Goal: Information Seeking & Learning: Learn about a topic

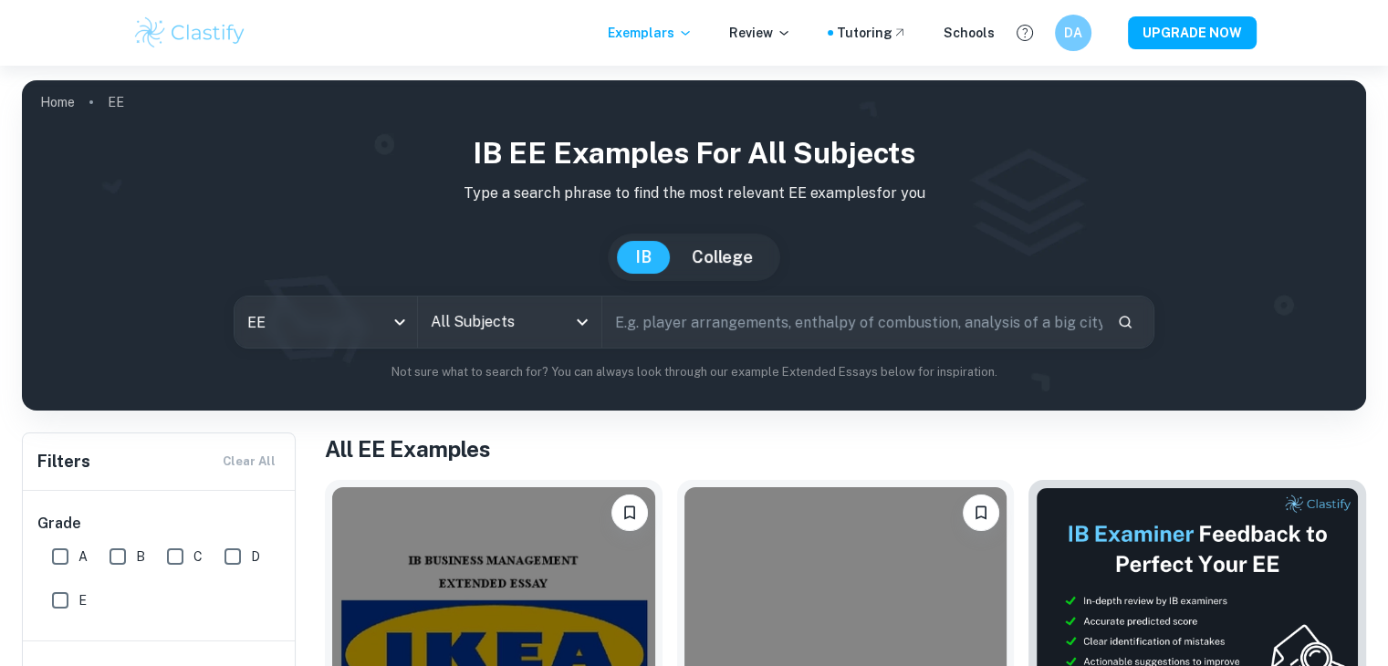
click at [664, 332] on input "text" at bounding box center [852, 322] width 500 height 51
type input "TOK"
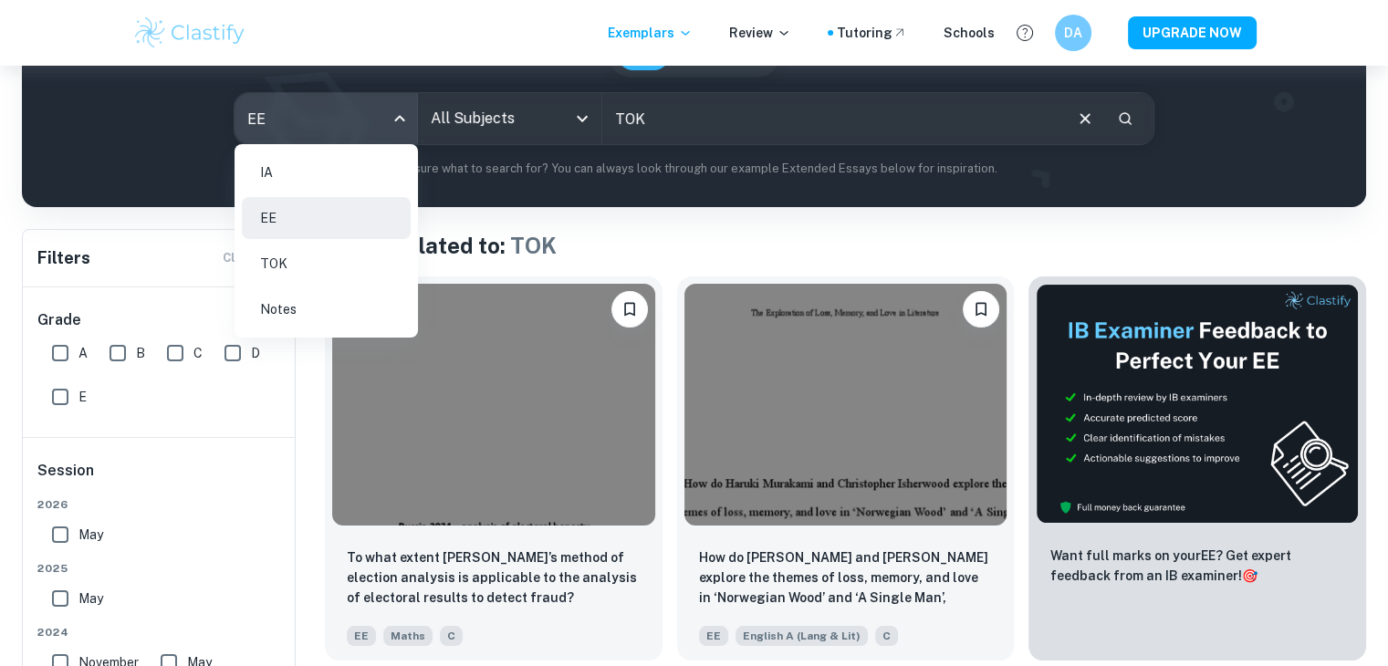
click at [394, 120] on body "Exemplars Review Tutoring Schools DA UPGRADE NOW Home EE IB EE examples for all…" at bounding box center [694, 195] width 1388 height 666
click at [315, 169] on li "IA" at bounding box center [326, 172] width 169 height 42
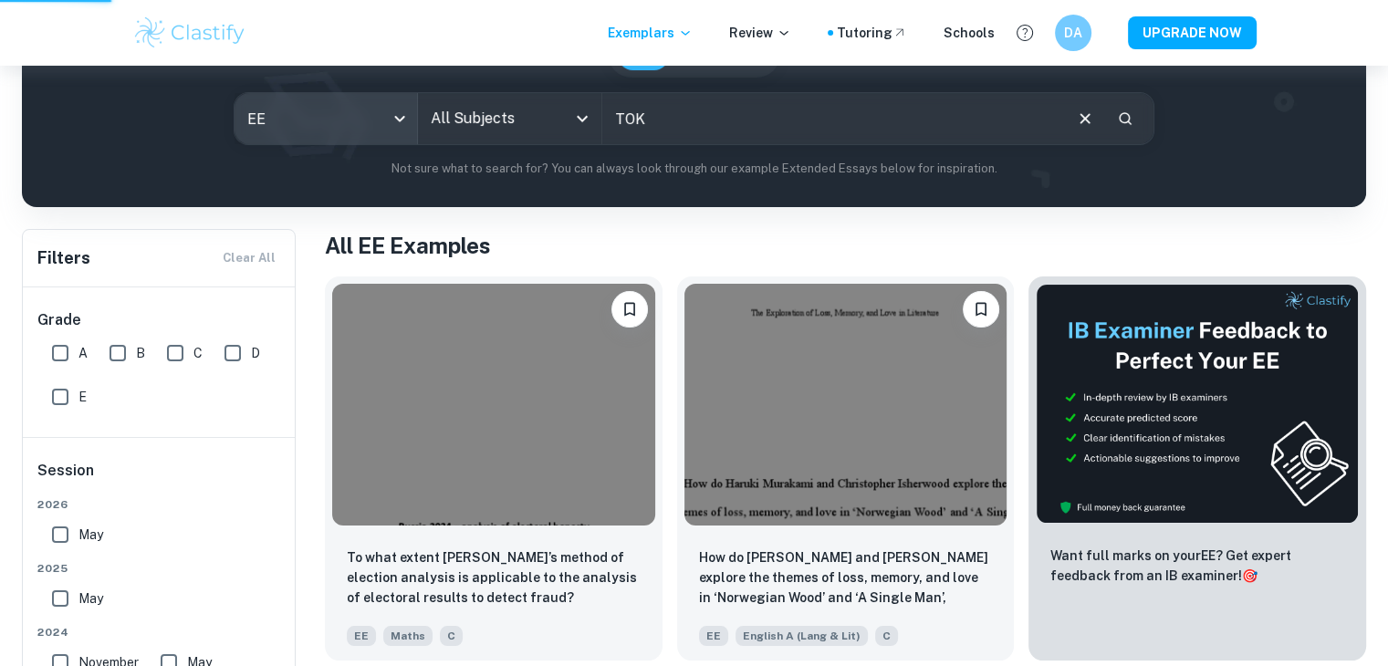
type input "ia"
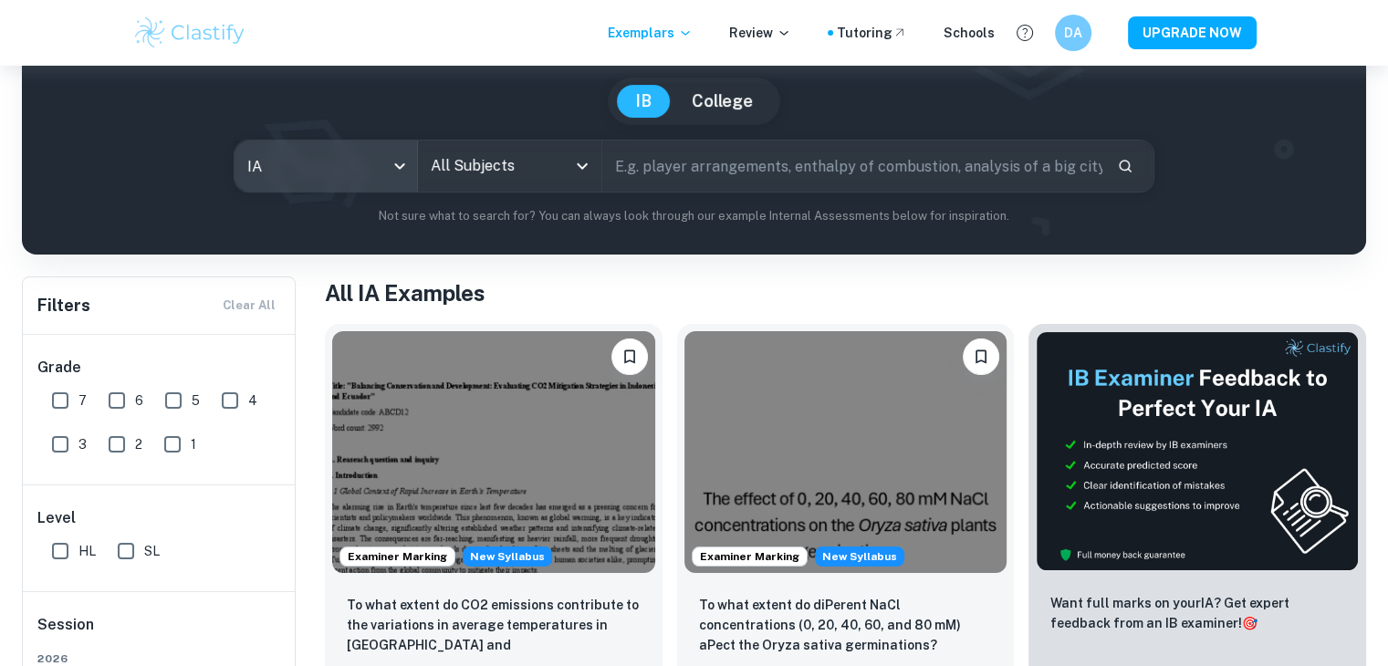
scroll to position [189, 0]
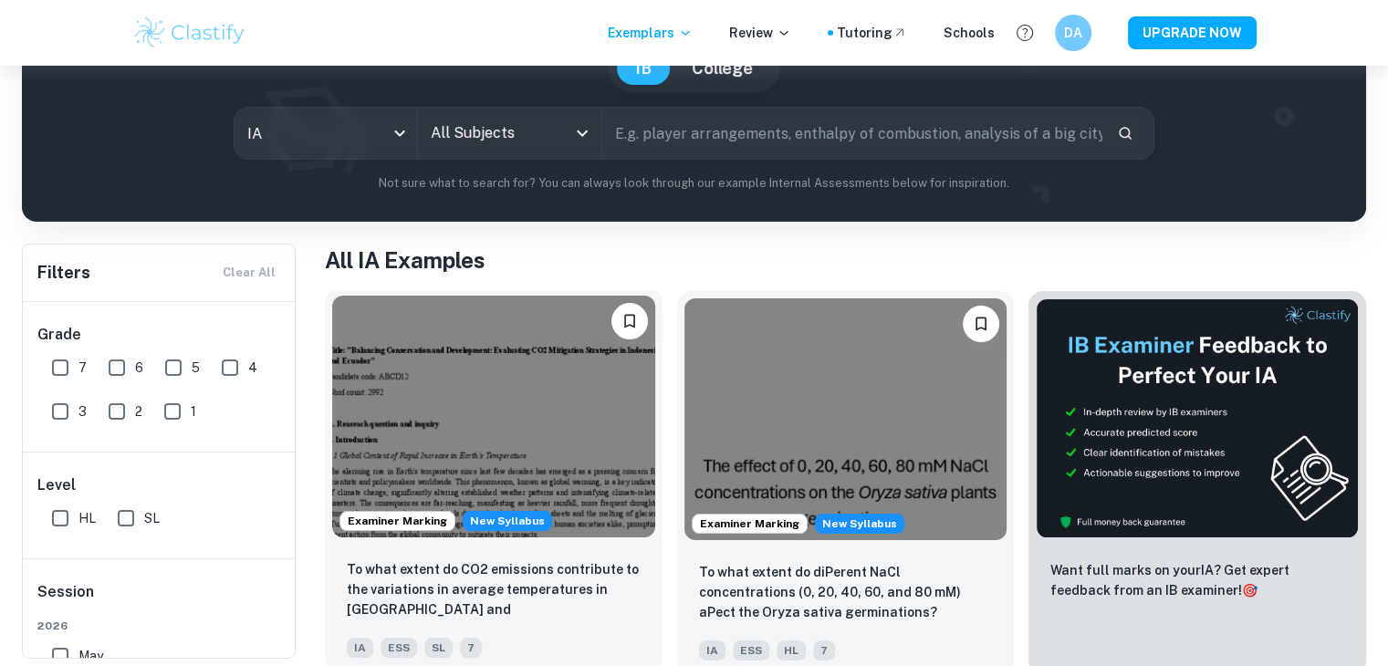
click at [539, 371] on img at bounding box center [493, 417] width 323 height 242
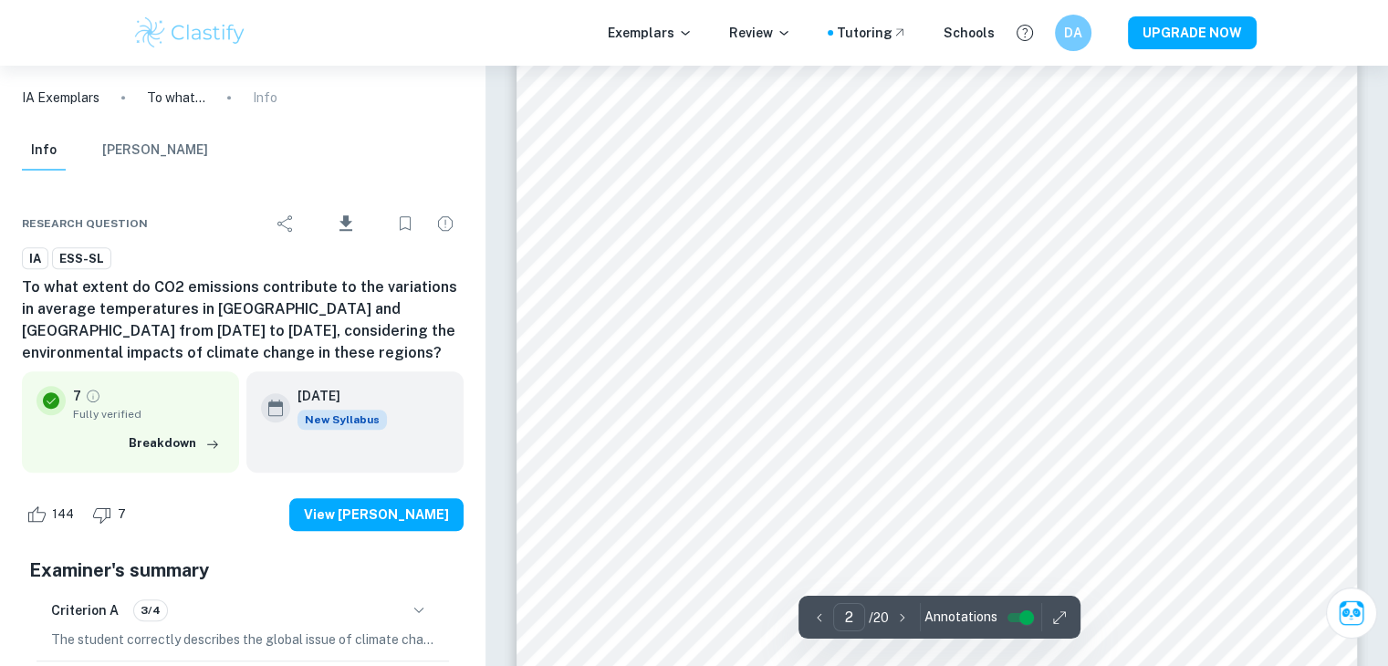
scroll to position [1478, 0]
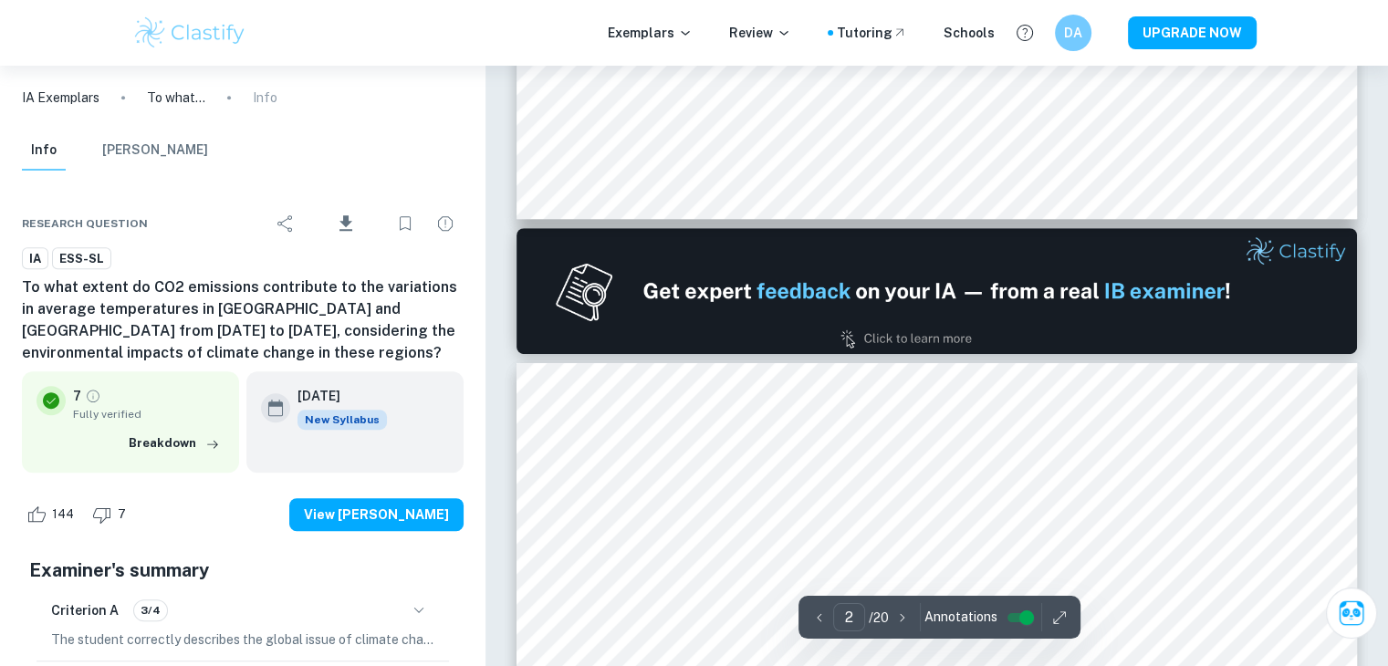
type input "1"
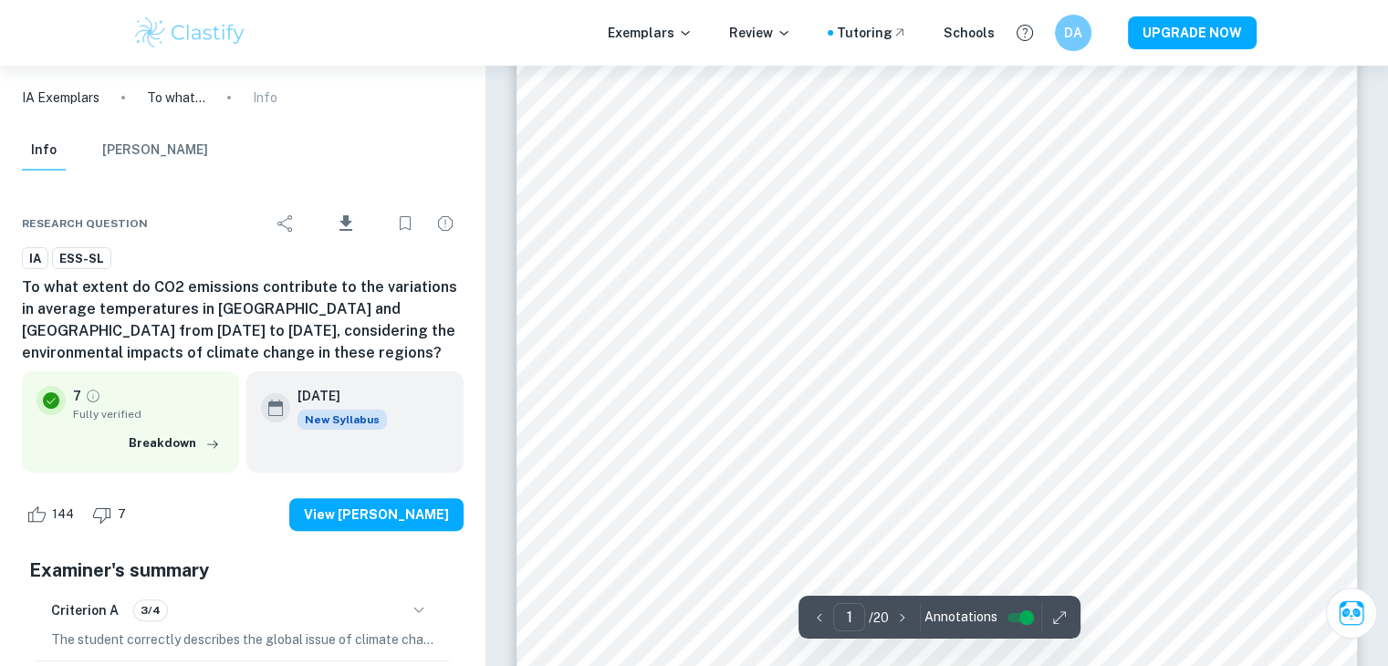
scroll to position [0, 0]
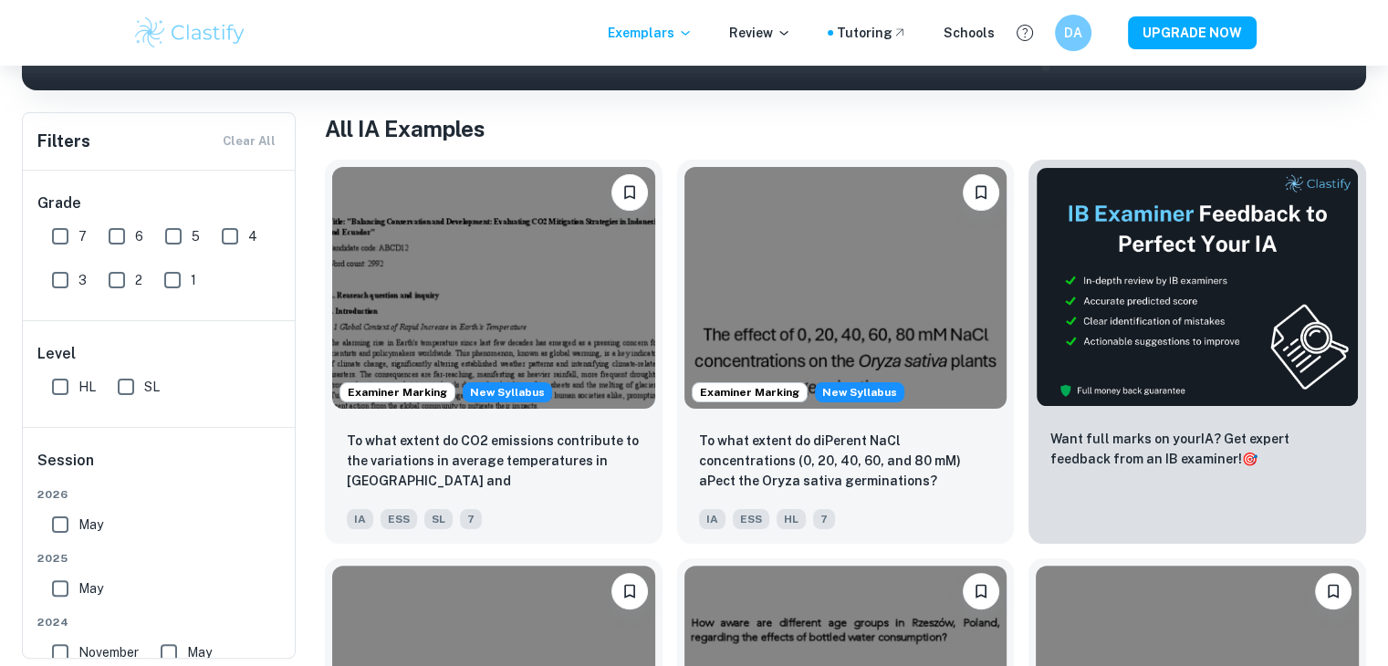
scroll to position [328, 0]
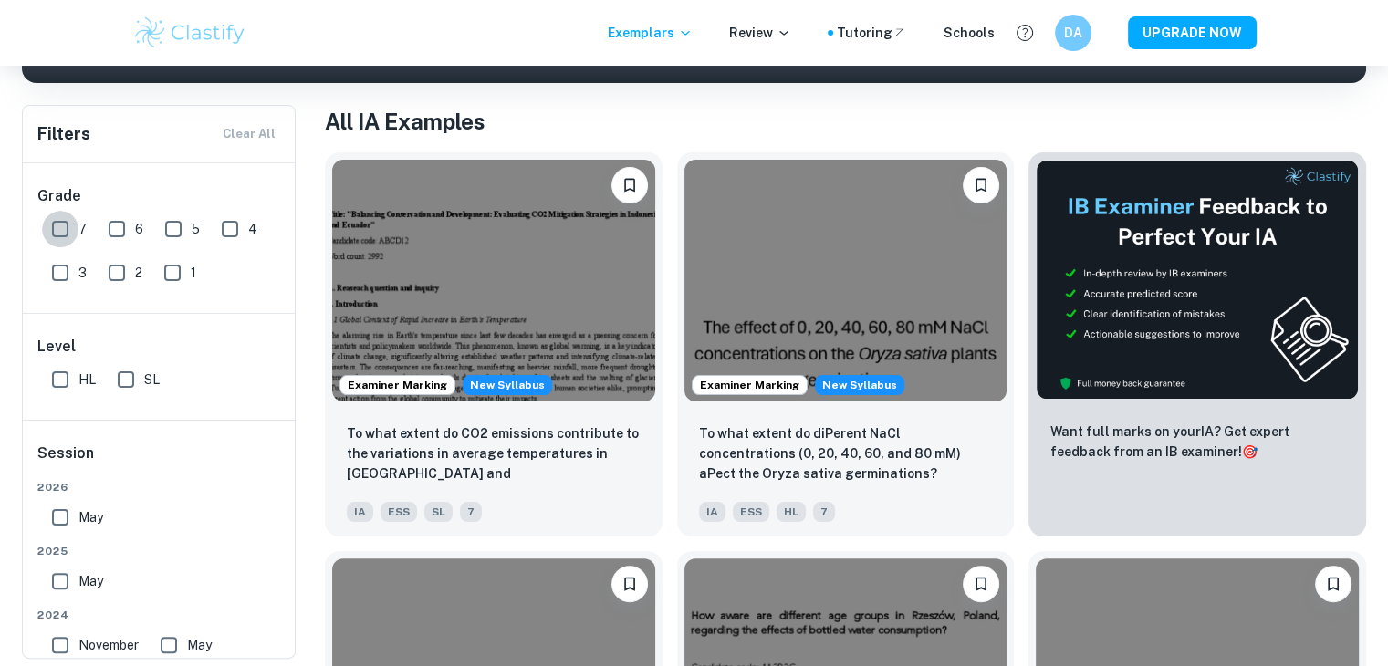
click at [73, 234] on input "7" at bounding box center [60, 229] width 37 height 37
checkbox input "true"
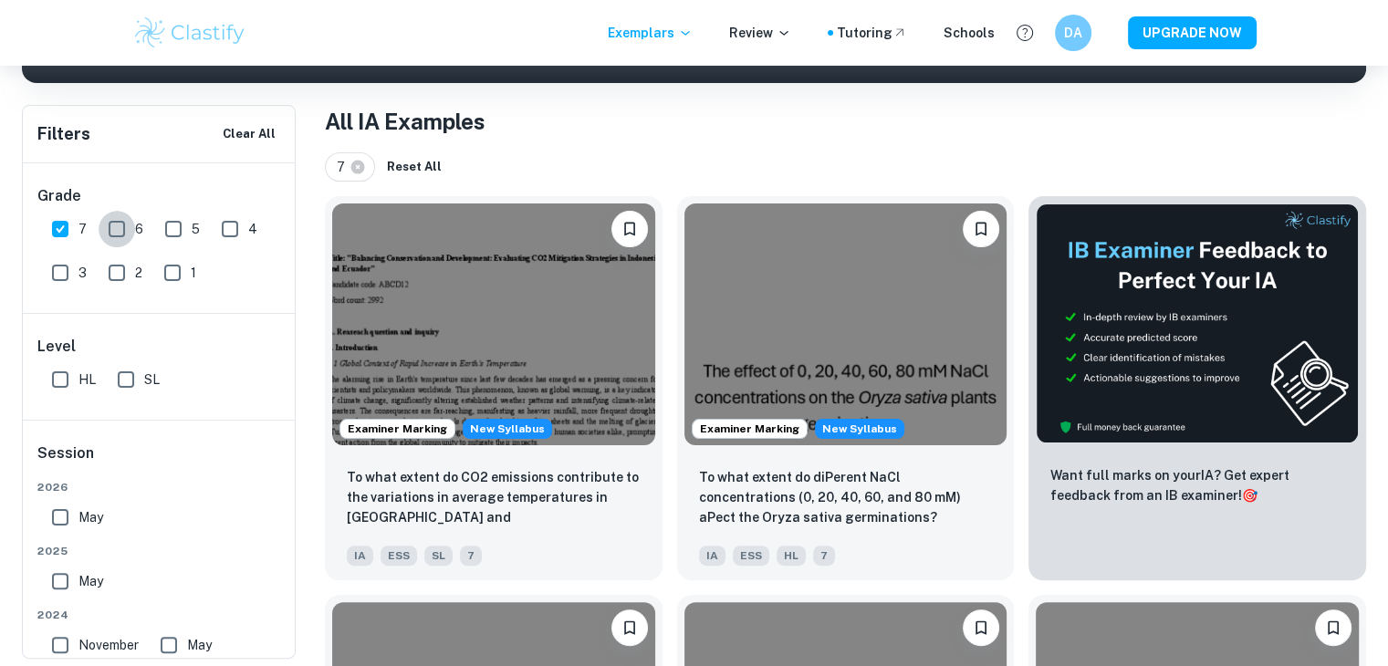
click at [120, 224] on input "6" at bounding box center [117, 229] width 37 height 37
checkbox input "true"
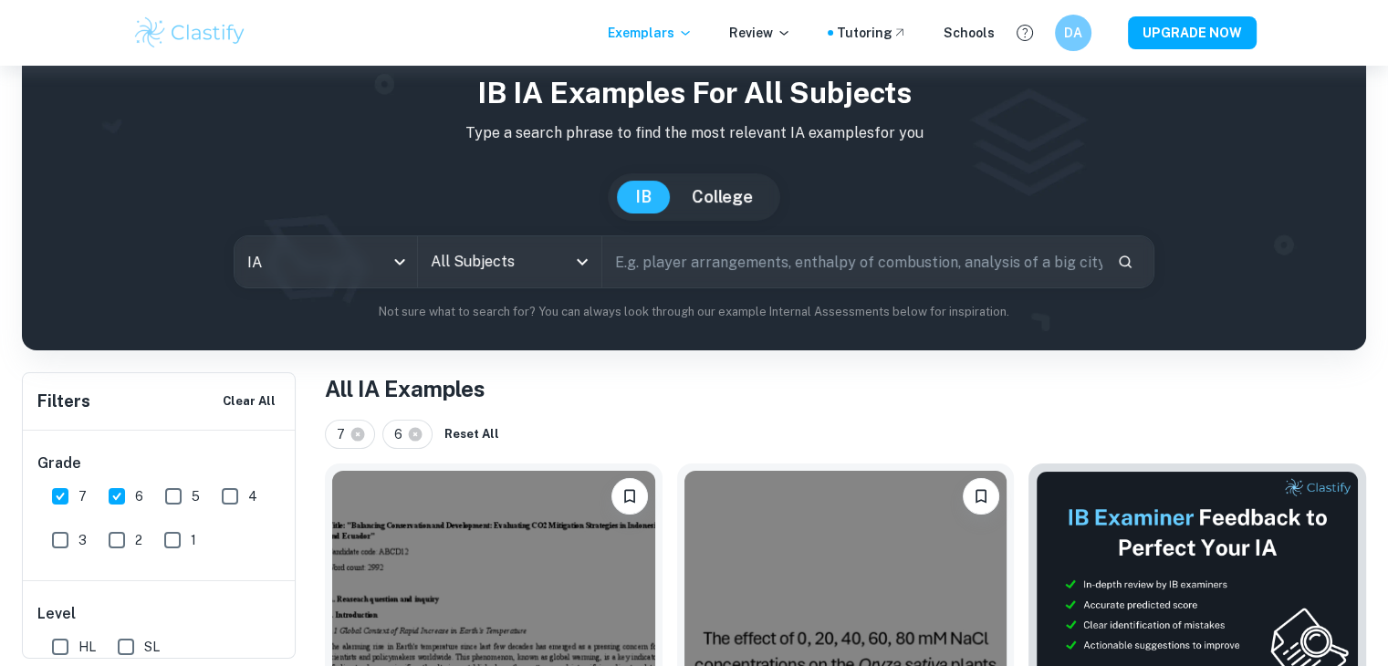
scroll to position [59, 0]
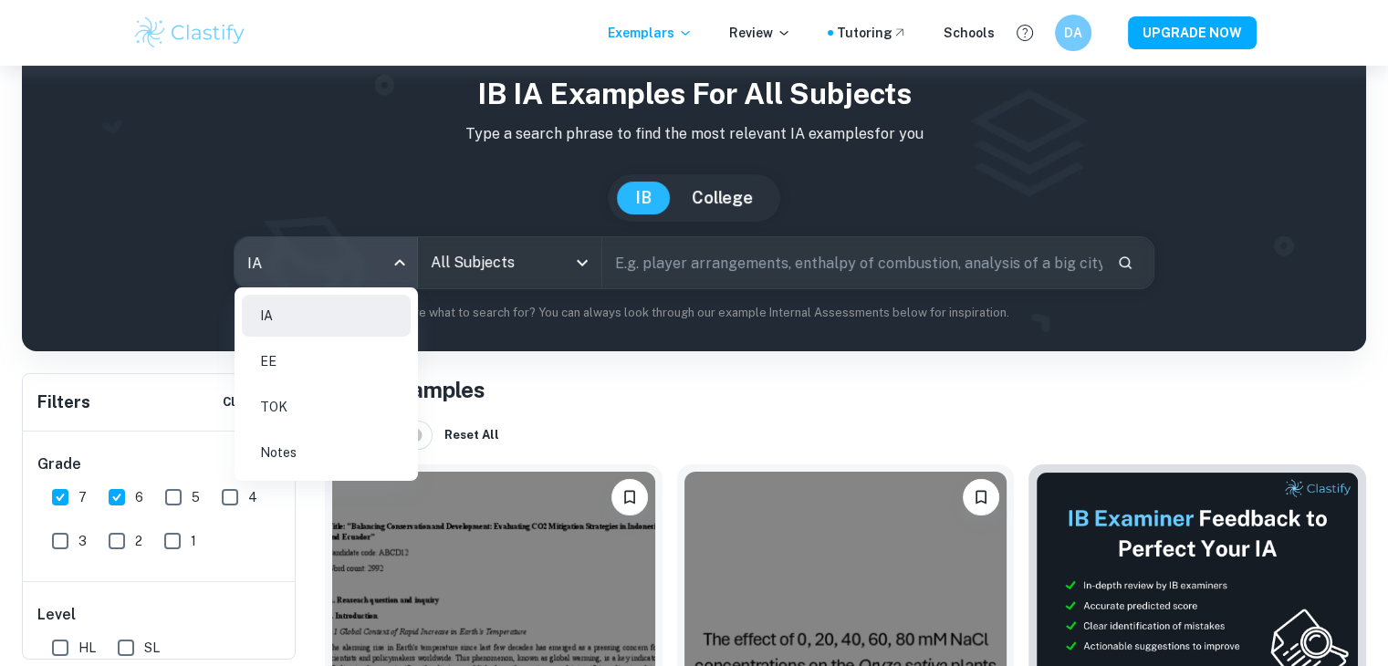
click at [397, 275] on body "Exemplars Review Tutoring Schools DA UPGRADE NOW Home IA IB IA examples for all…" at bounding box center [694, 339] width 1388 height 666
click at [266, 391] on li "TOK" at bounding box center [326, 407] width 169 height 42
checkbox input "false"
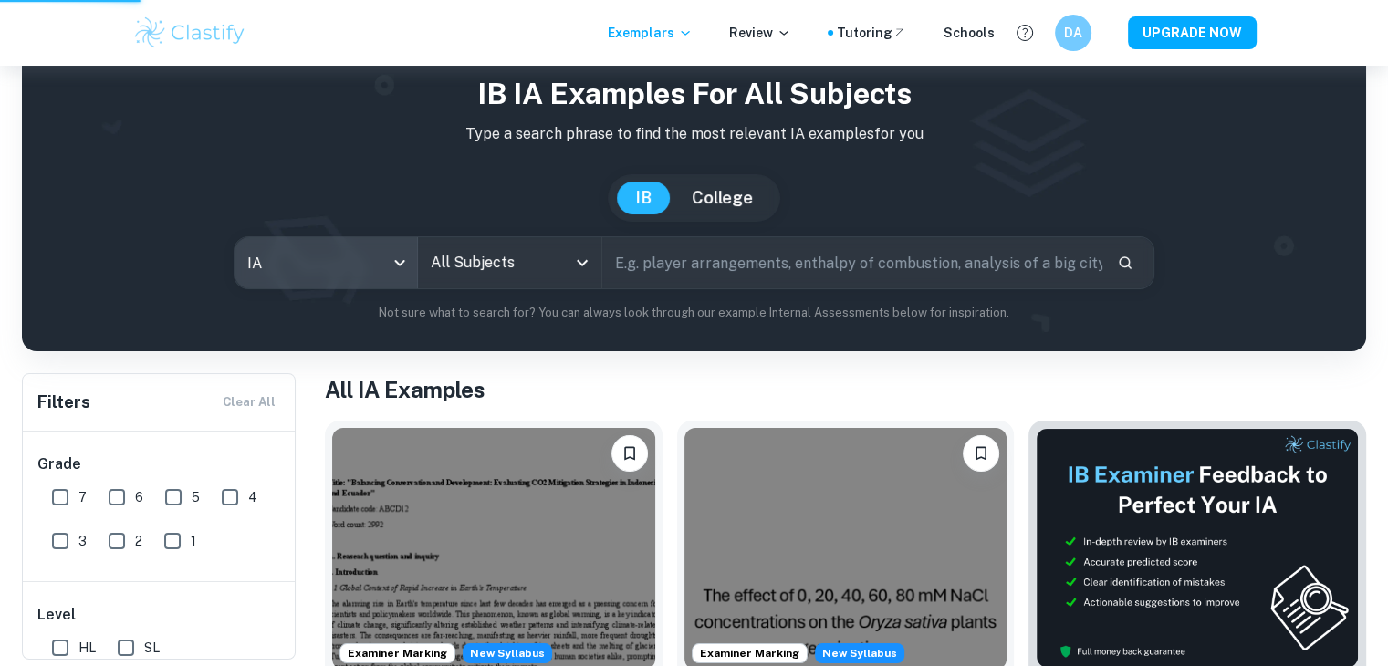
click at [411, 222] on div "[GEOGRAPHIC_DATA]" at bounding box center [694, 197] width 1315 height 47
type input "tok"
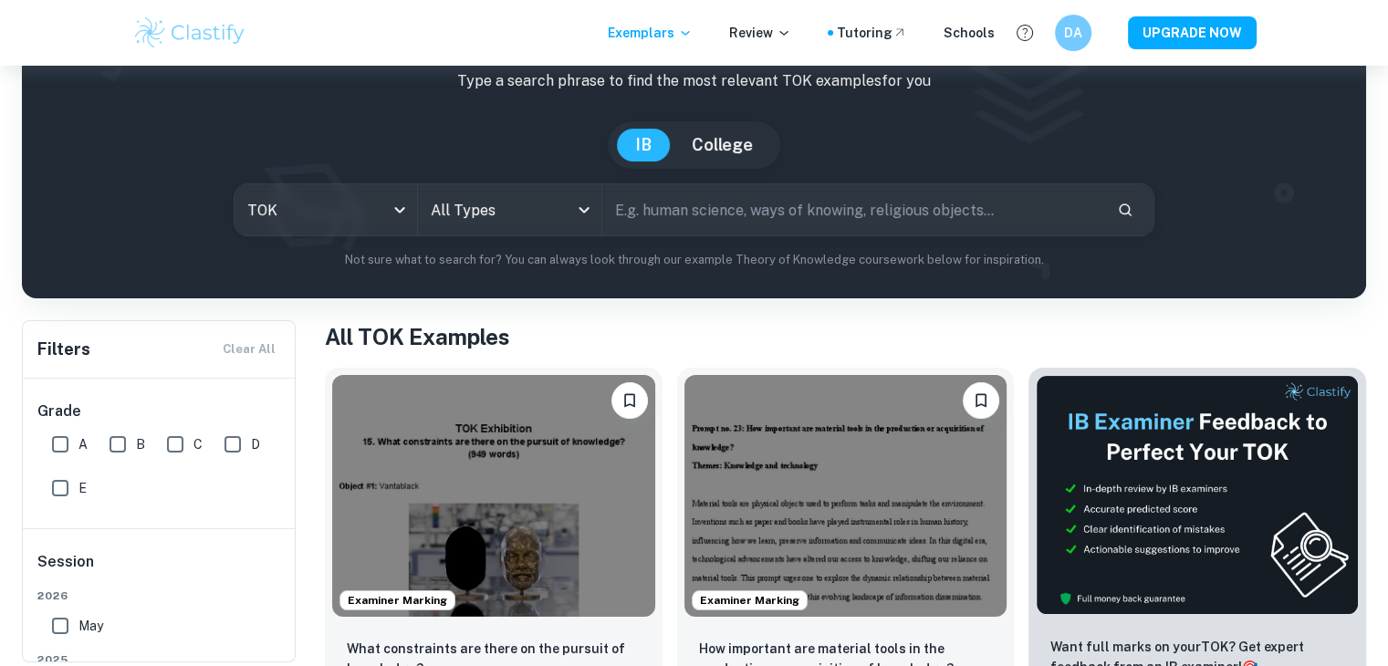
scroll to position [116, 0]
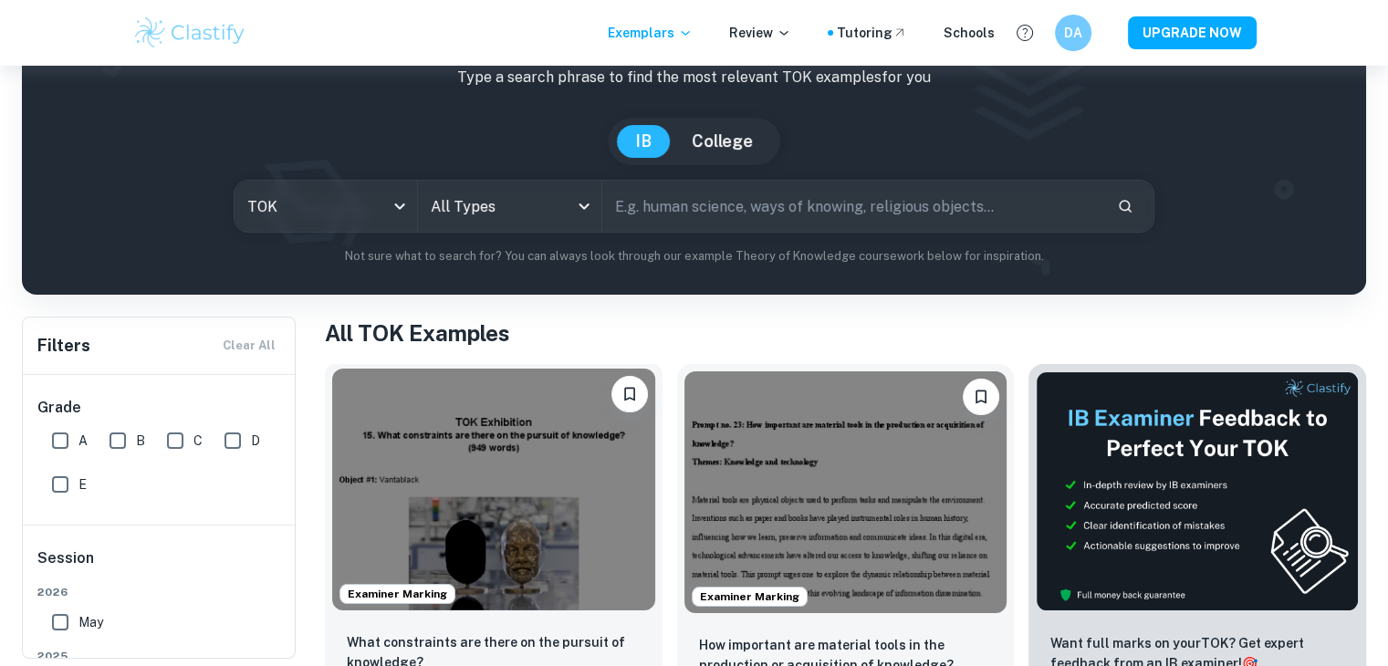
click at [517, 506] on img at bounding box center [493, 490] width 323 height 242
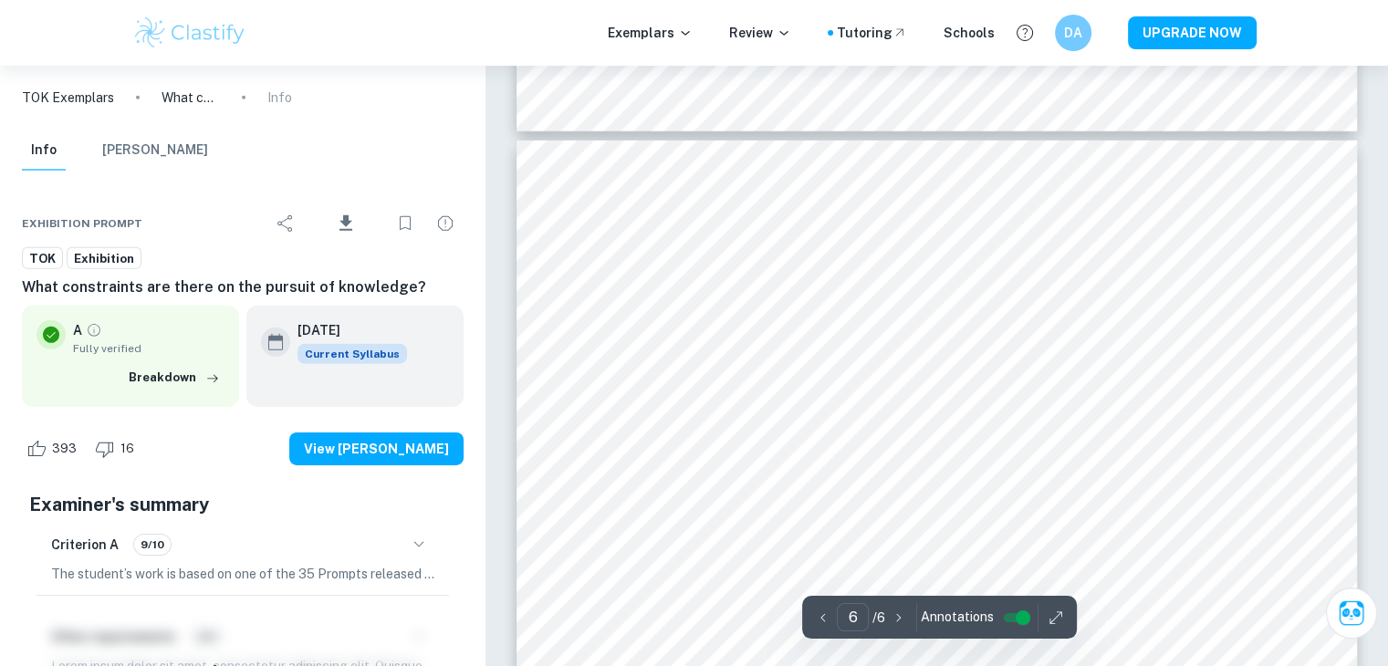
scroll to position [5701, 0]
type input "4"
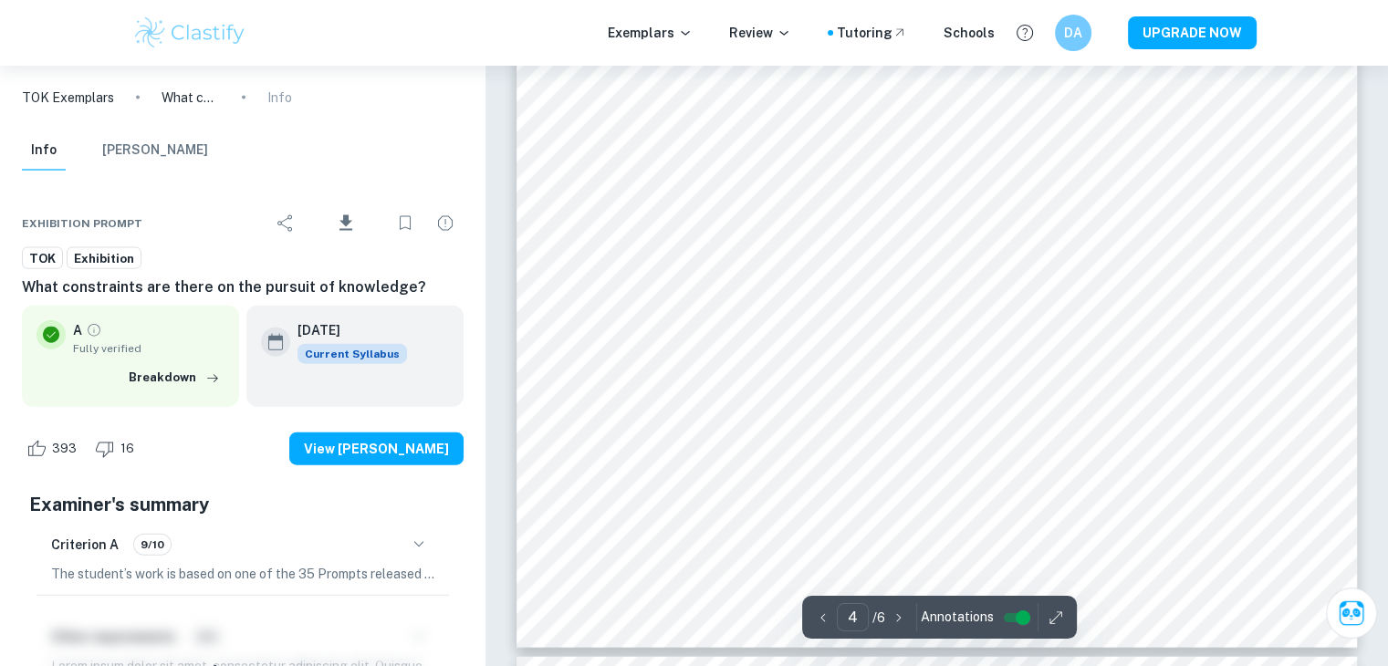
scroll to position [3811, 0]
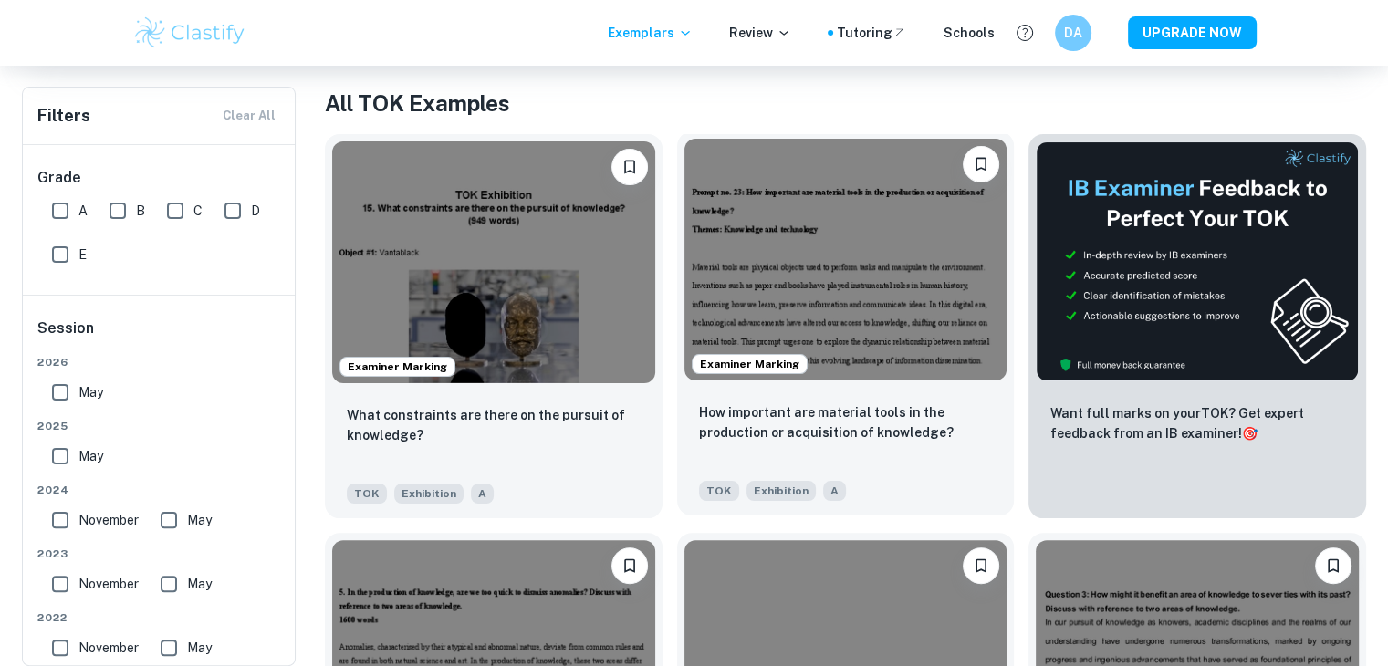
scroll to position [361, 0]
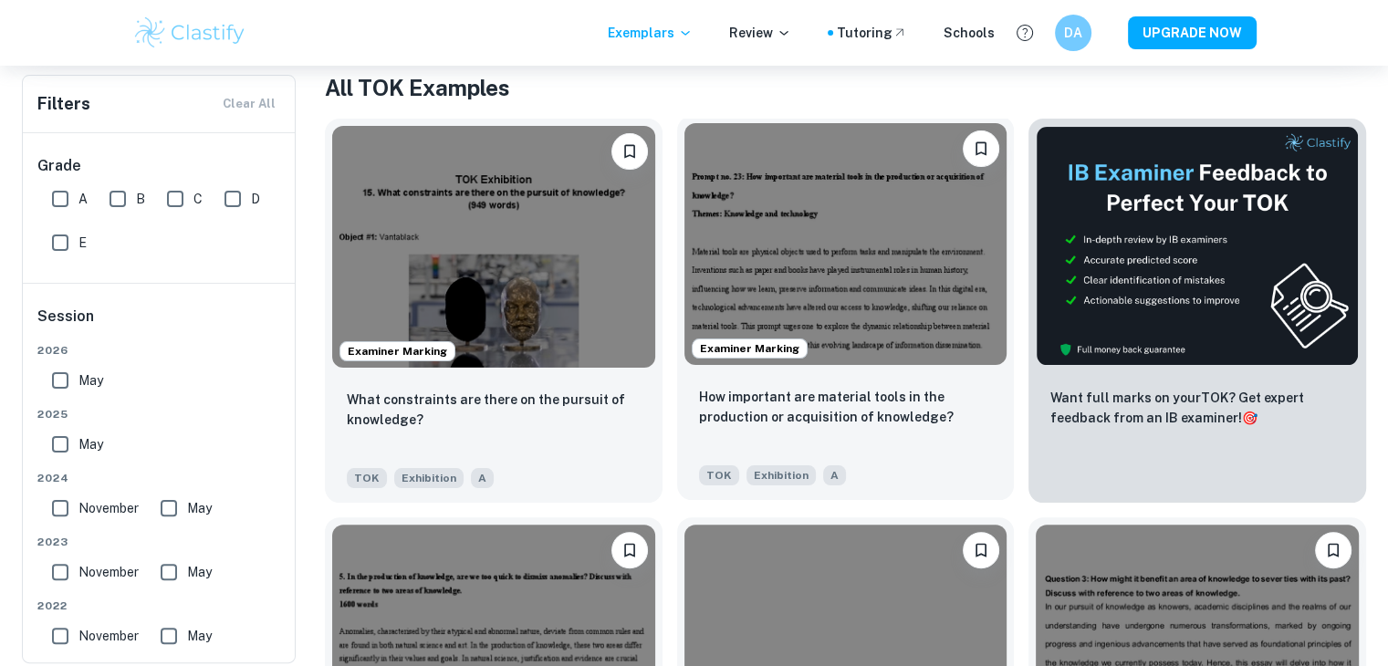
click at [865, 266] on img at bounding box center [845, 244] width 323 height 242
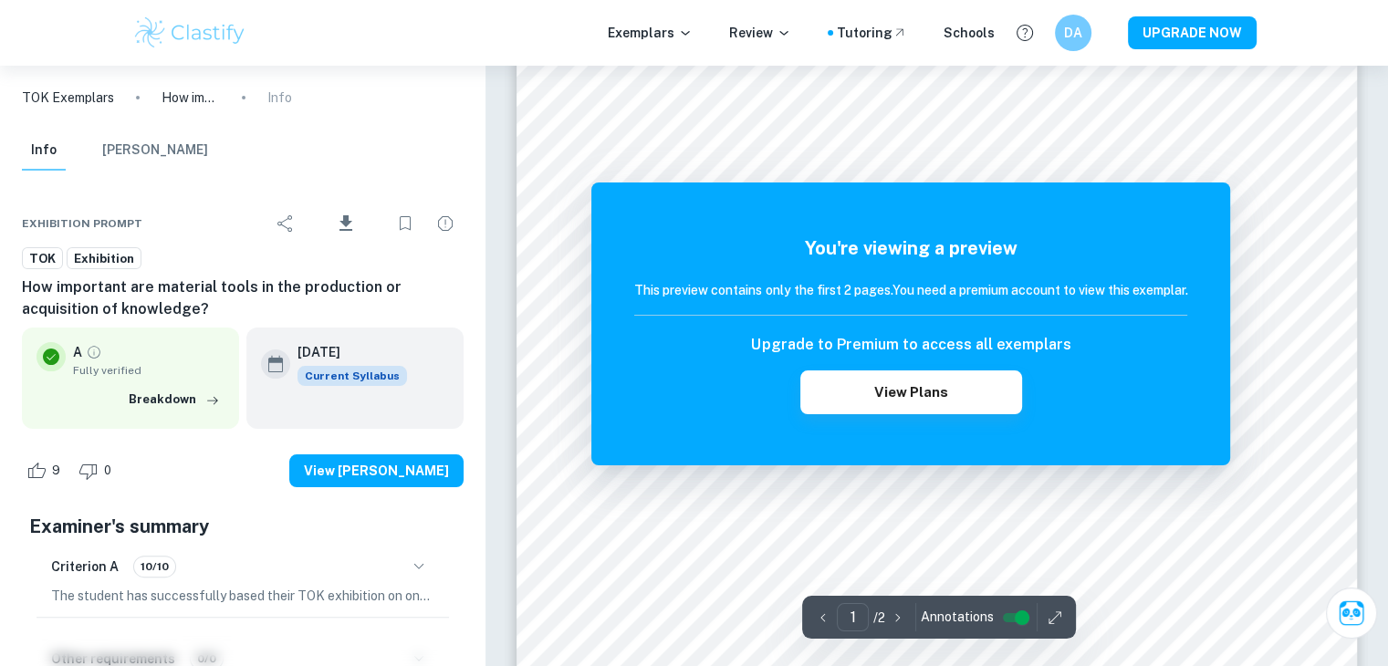
scroll to position [369, 0]
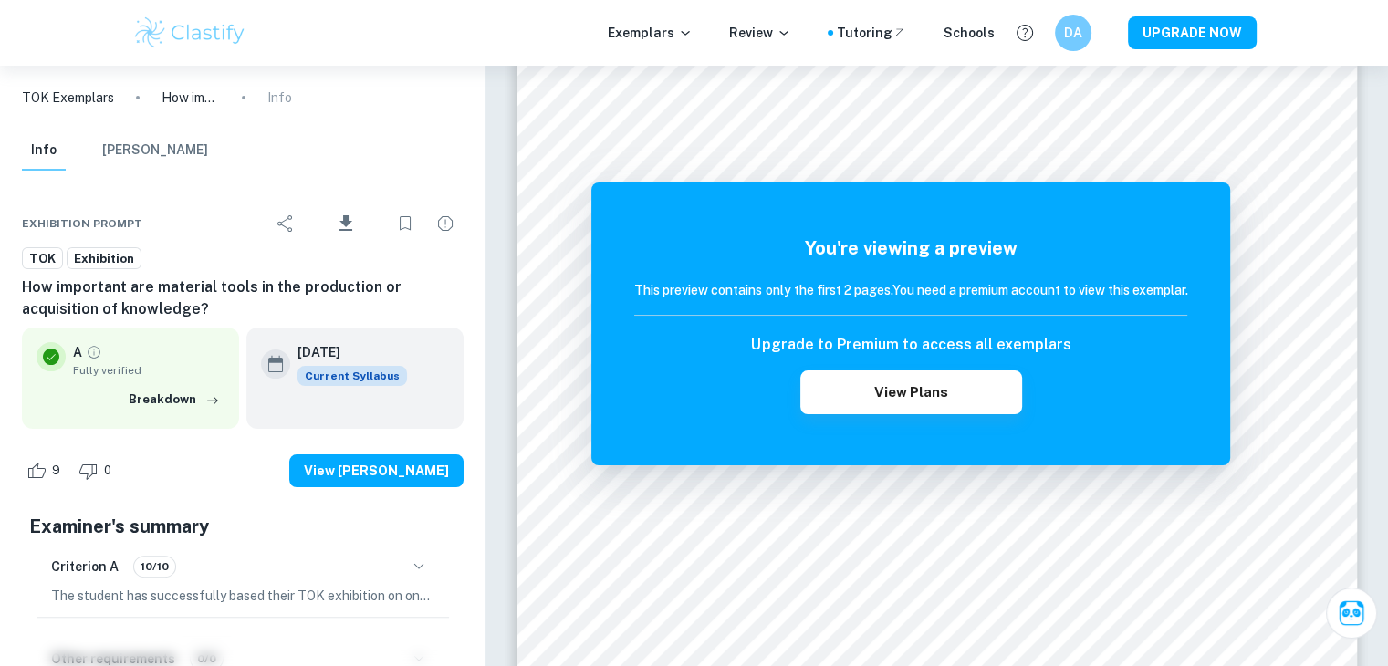
click at [869, 163] on div at bounding box center [918, 166] width 600 height 39
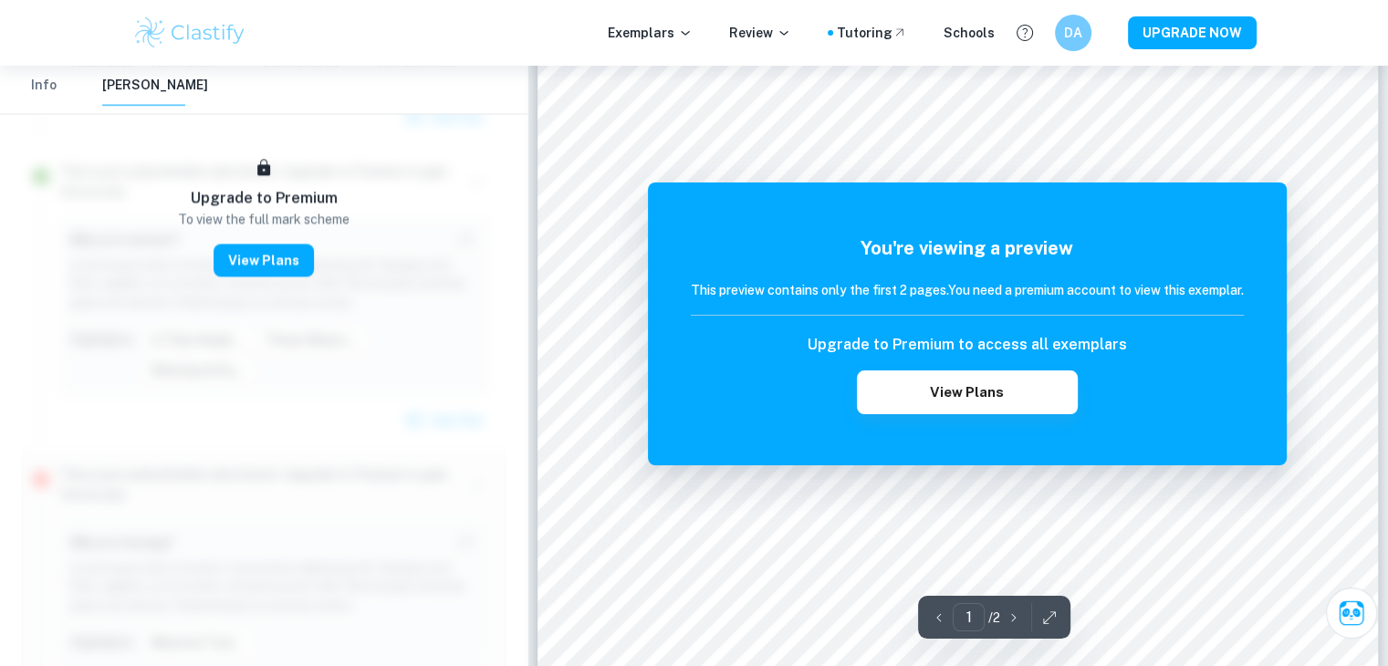
scroll to position [349, 0]
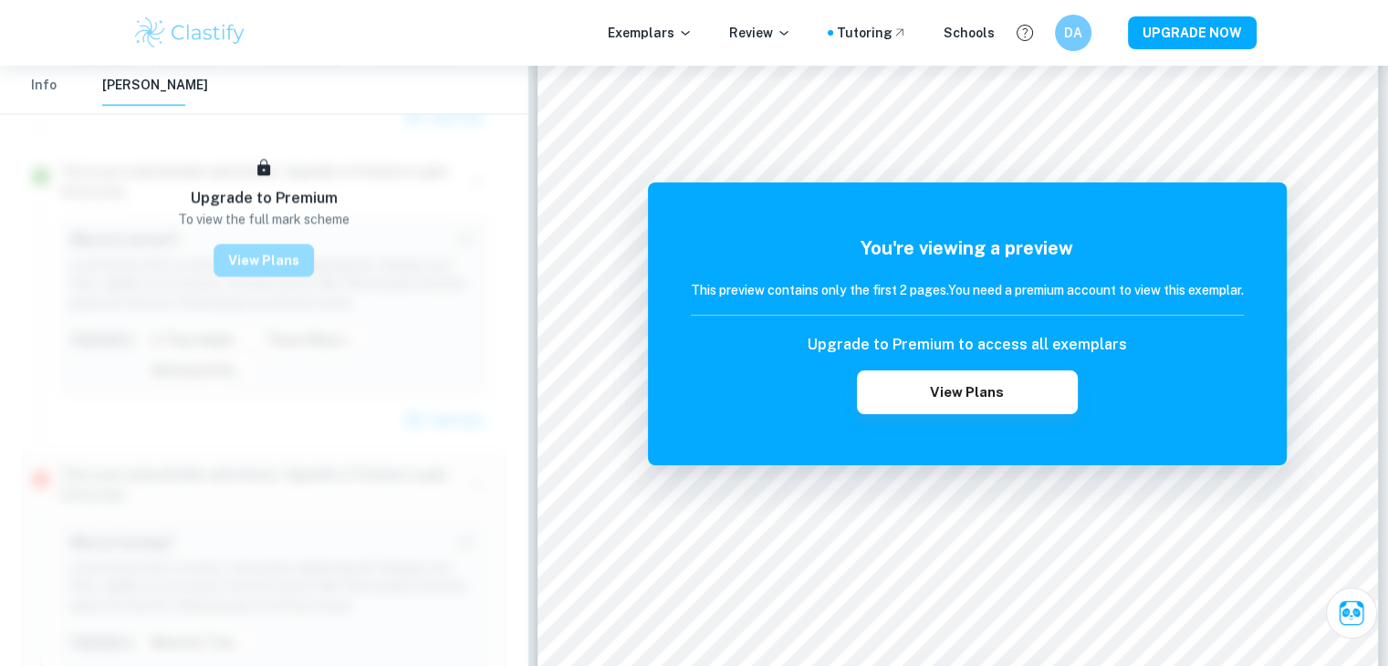
click at [298, 256] on button "View Plans" at bounding box center [264, 261] width 100 height 33
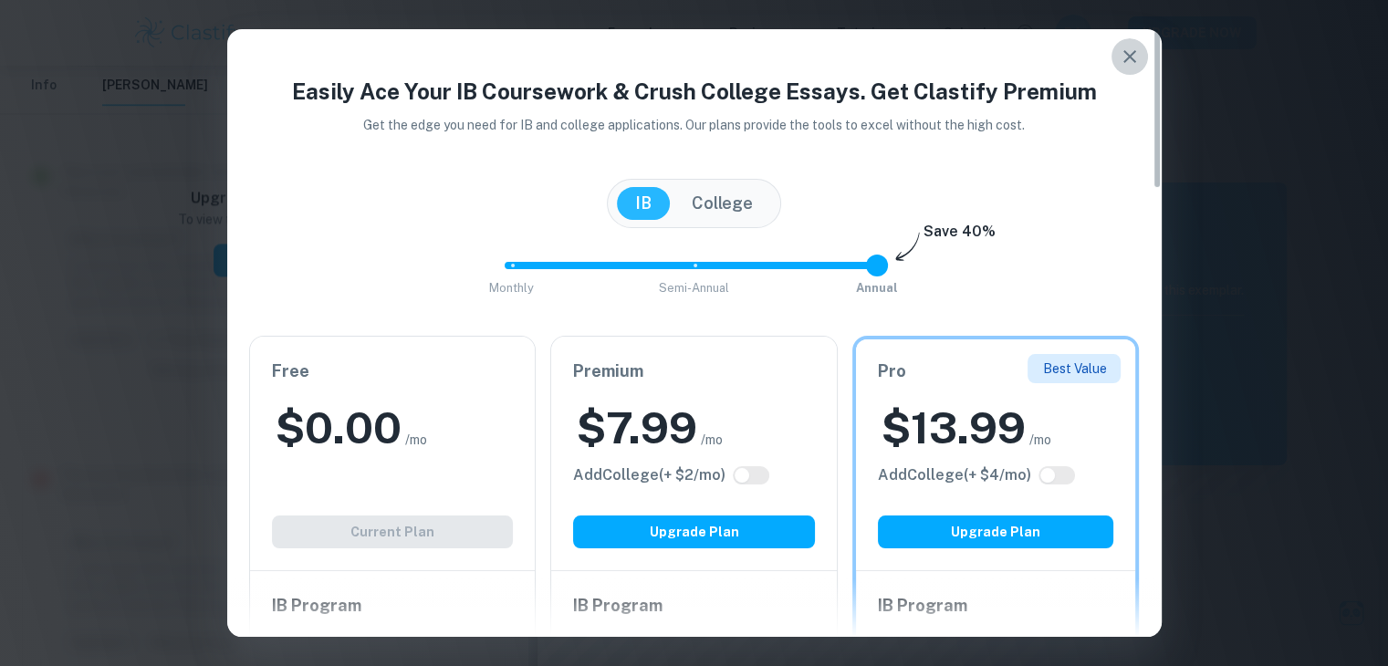
click at [1132, 51] on icon "button" at bounding box center [1130, 57] width 22 height 22
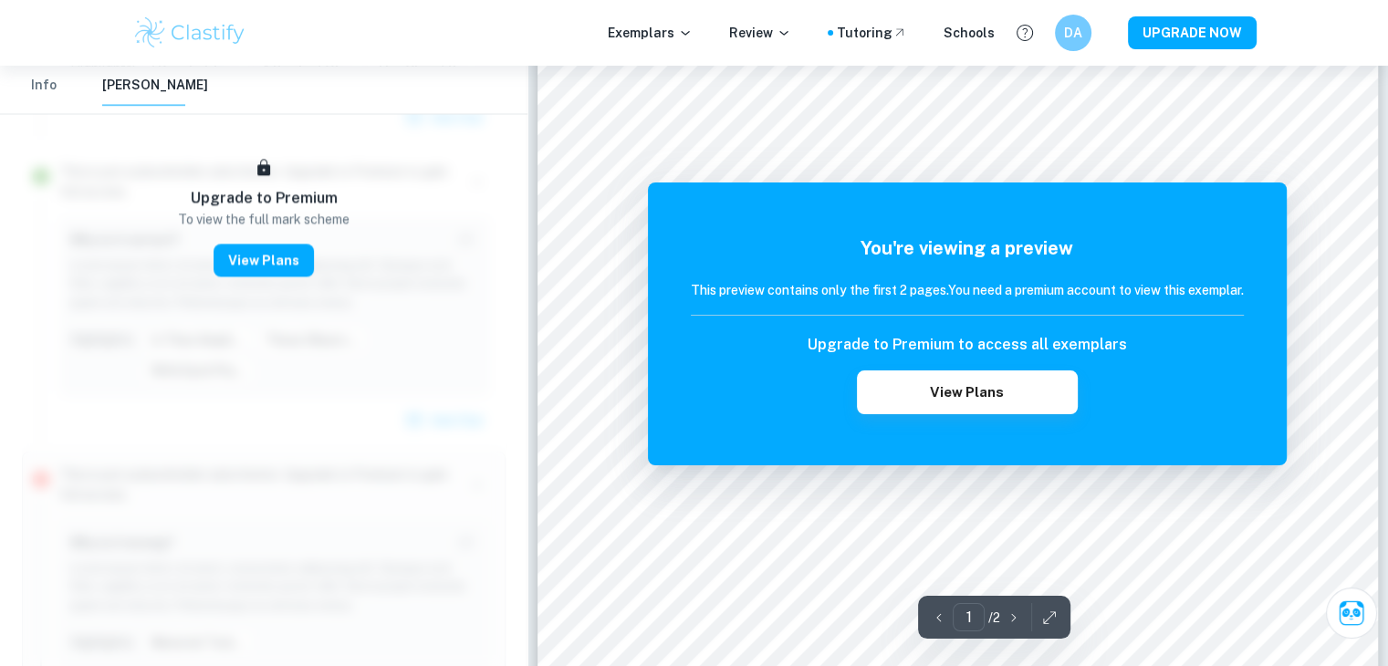
scroll to position [251, 0]
